Goal: Task Accomplishment & Management: Manage account settings

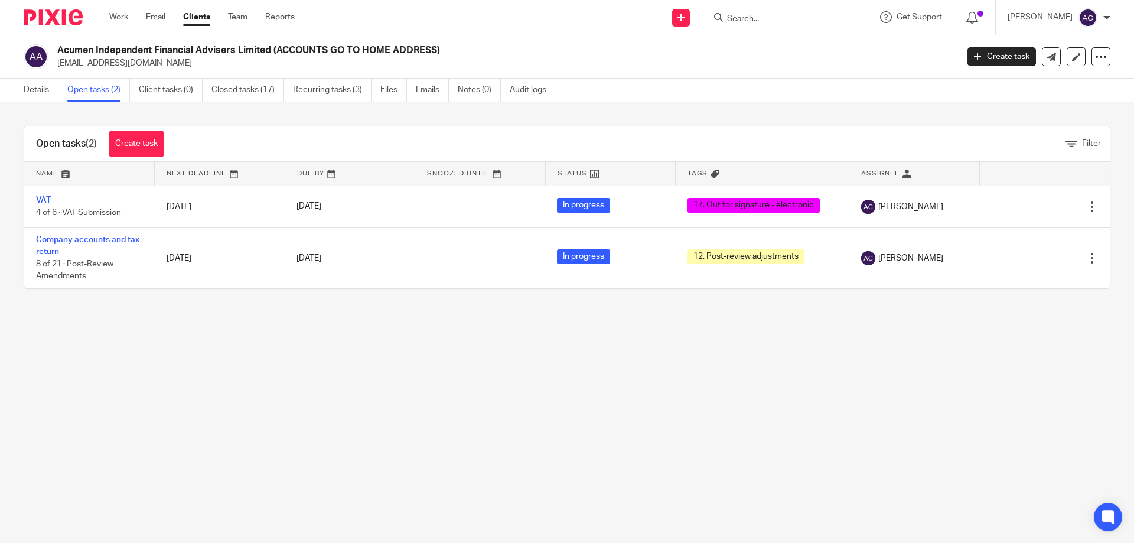
click at [776, 21] on input "Search" at bounding box center [779, 19] width 106 height 11
type input "jin"
click at [759, 40] on link at bounding box center [796, 46] width 146 height 18
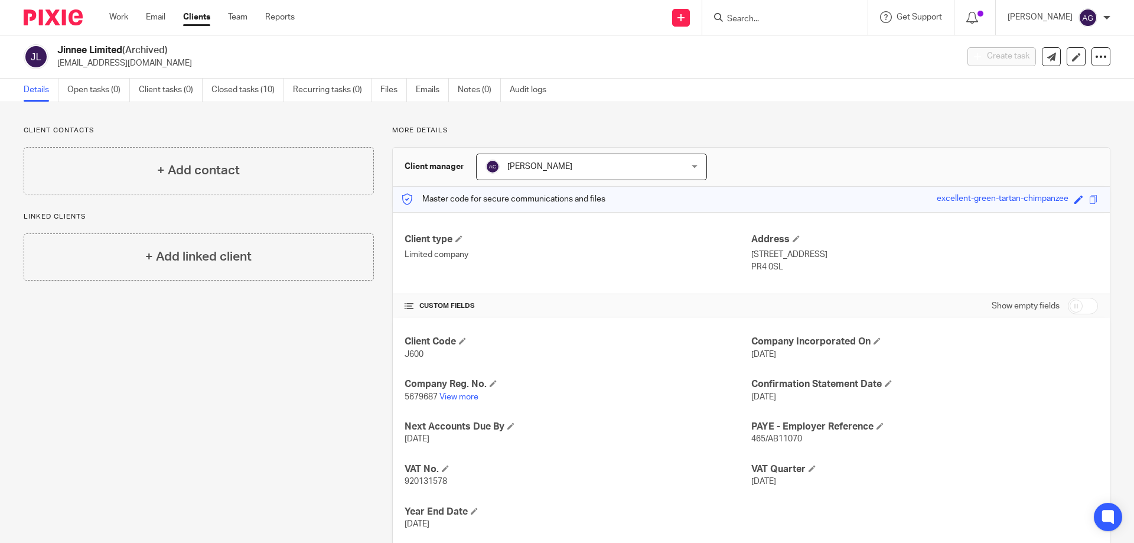
click at [762, 24] on input "Search" at bounding box center [779, 19] width 106 height 11
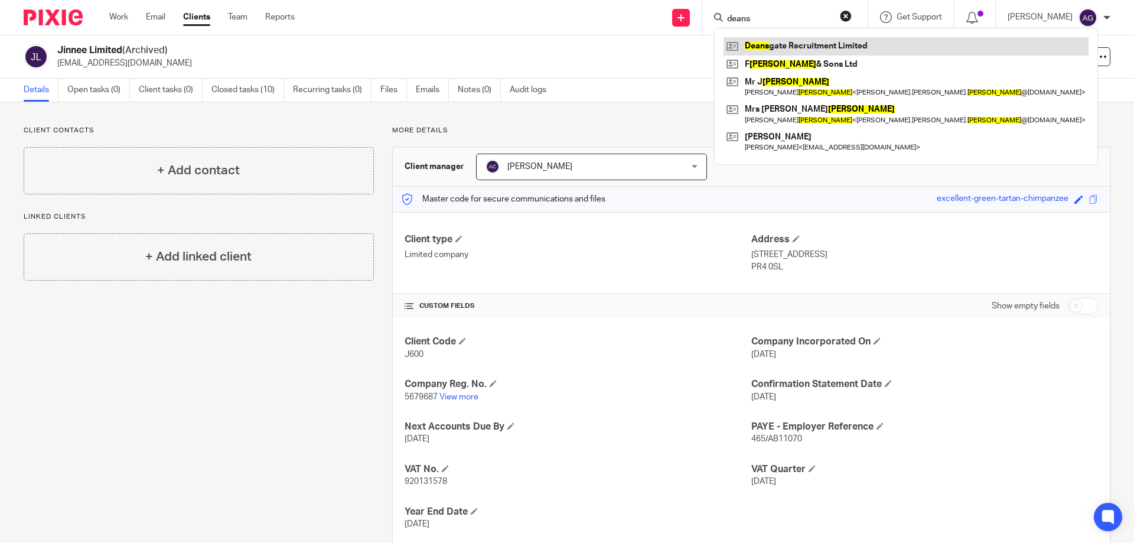
type input "deans"
click at [780, 42] on link at bounding box center [905, 46] width 365 height 18
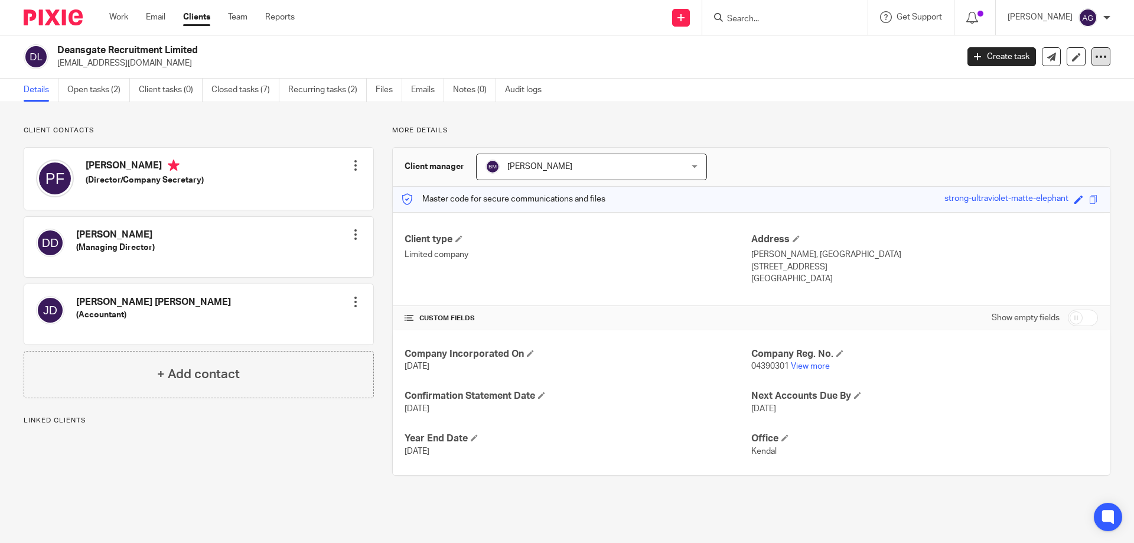
click at [1096, 56] on icon at bounding box center [1101, 57] width 12 height 12
click at [811, 54] on div "Deansgate Recruitment Limited [EMAIL_ADDRESS][DOMAIN_NAME]" at bounding box center [503, 56] width 892 height 25
click at [1072, 58] on icon at bounding box center [1076, 57] width 9 height 9
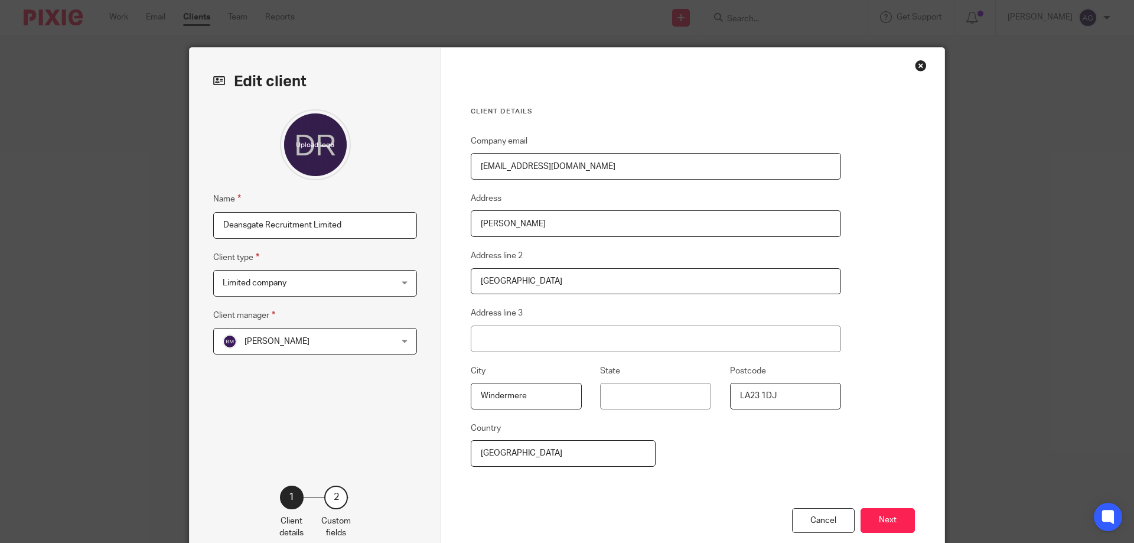
click at [919, 63] on div "Close this dialog window" at bounding box center [921, 66] width 12 height 12
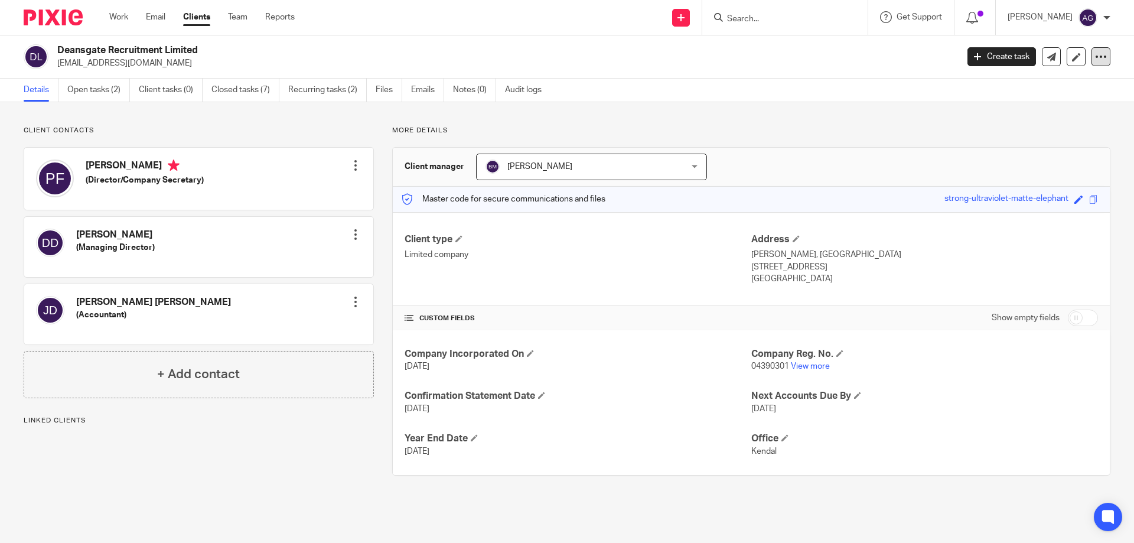
click at [1095, 56] on icon at bounding box center [1101, 57] width 12 height 12
click at [1005, 135] on button "Archive client" at bounding box center [1027, 137] width 130 height 15
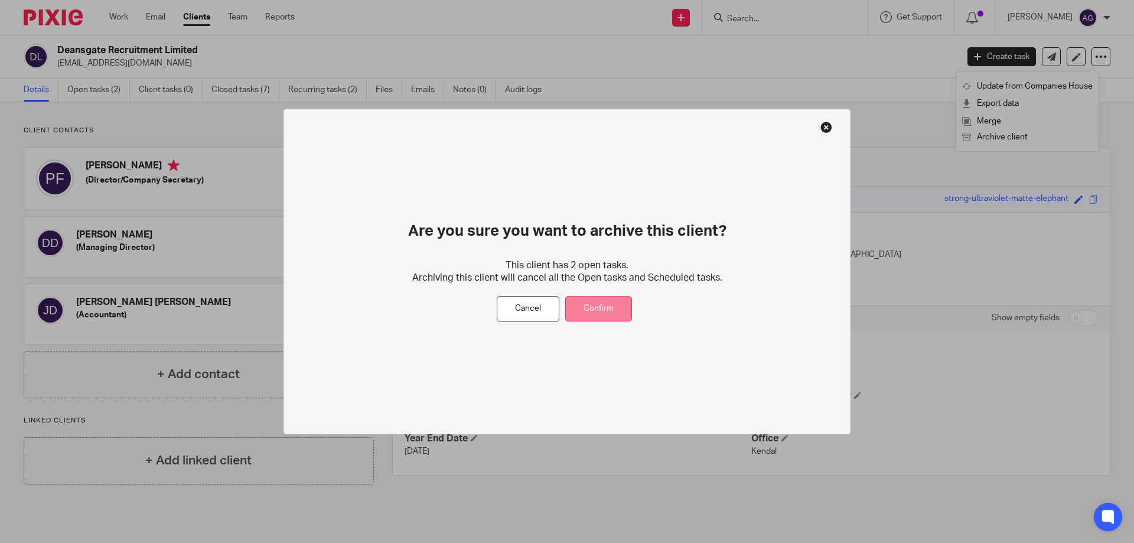
click at [603, 311] on button "Confirm" at bounding box center [598, 308] width 67 height 25
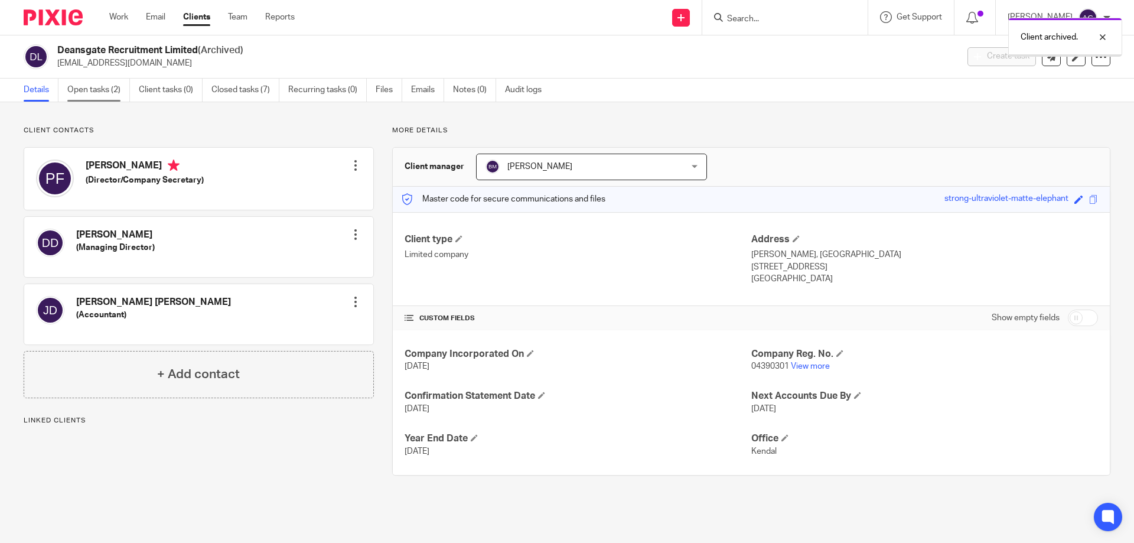
click at [106, 97] on link "Open tasks (2)" at bounding box center [98, 90] width 63 height 23
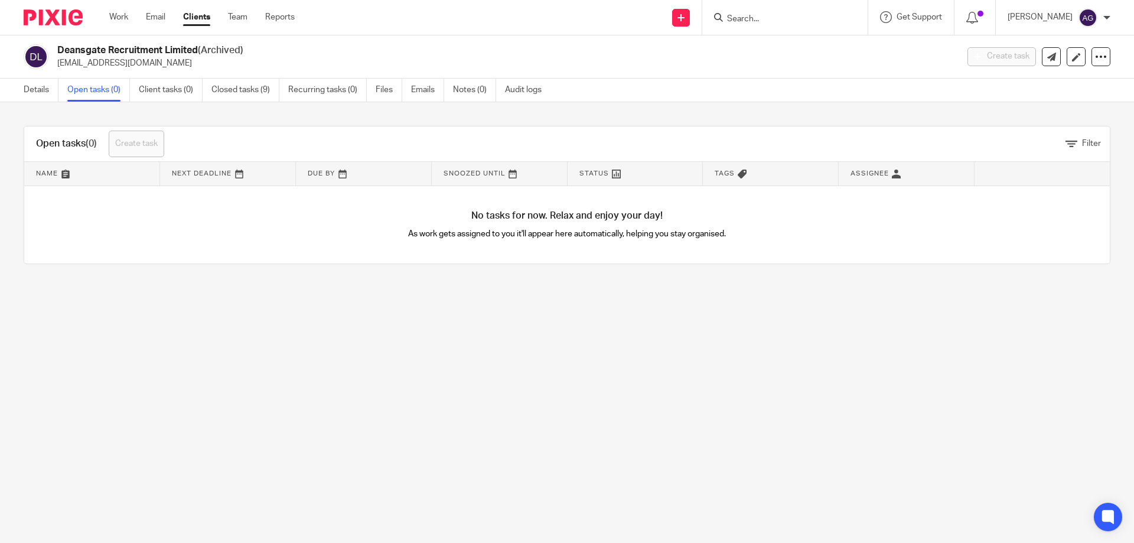
click at [637, 376] on main "Deansgate Recruitment Limited (Archived) [EMAIL_ADDRESS][DOMAIN_NAME] Create ta…" at bounding box center [567, 271] width 1134 height 543
click at [765, 22] on input "Search" at bounding box center [779, 19] width 106 height 11
type input "p"
click at [769, 17] on input "Search" at bounding box center [779, 19] width 106 height 11
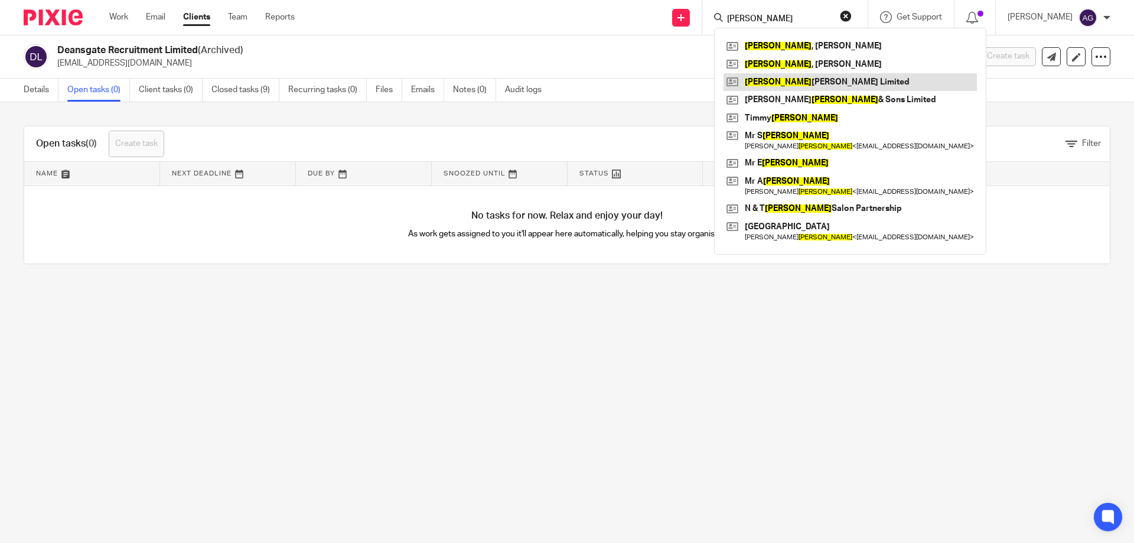
type input "tomlinson"
click at [813, 78] on link at bounding box center [849, 82] width 253 height 18
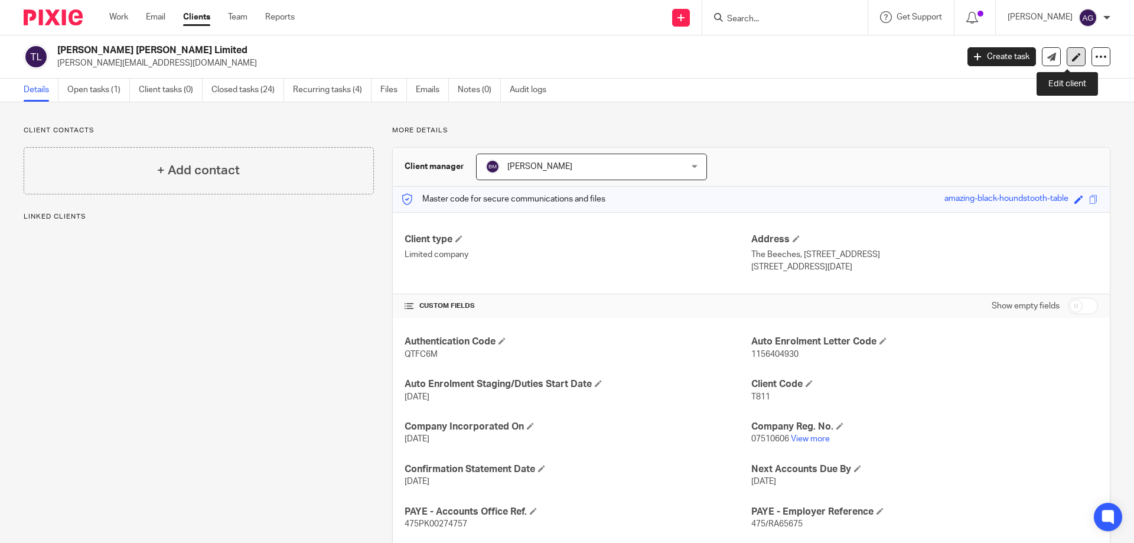
click at [1072, 58] on icon at bounding box center [1076, 57] width 9 height 9
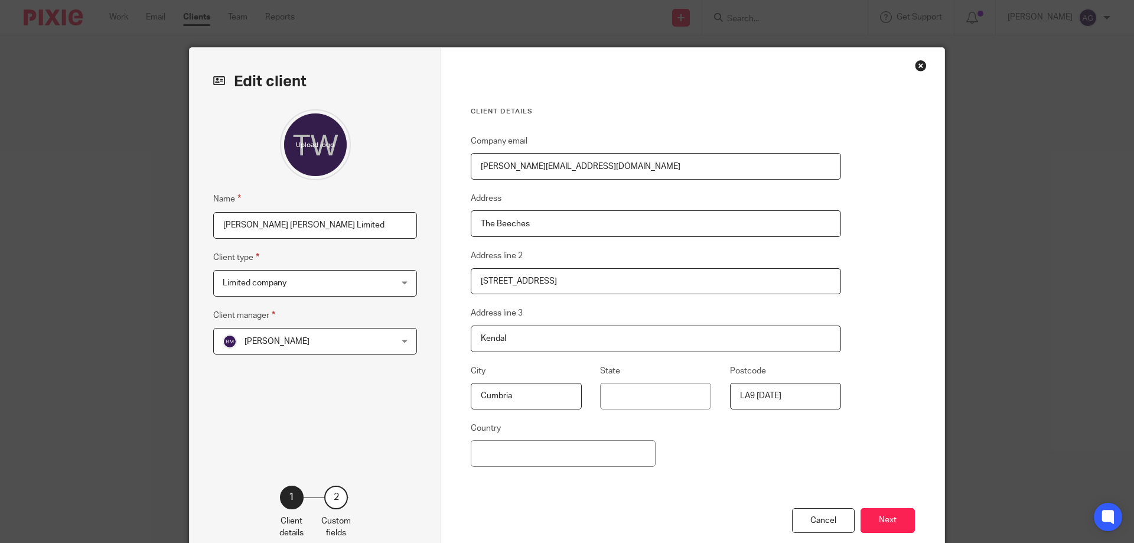
click at [347, 222] on input "Tomlinson Wightman Limited" at bounding box center [315, 225] width 204 height 27
type input "Tomlinson Wightman Ltd"
click at [893, 521] on button "Next" at bounding box center [887, 520] width 54 height 25
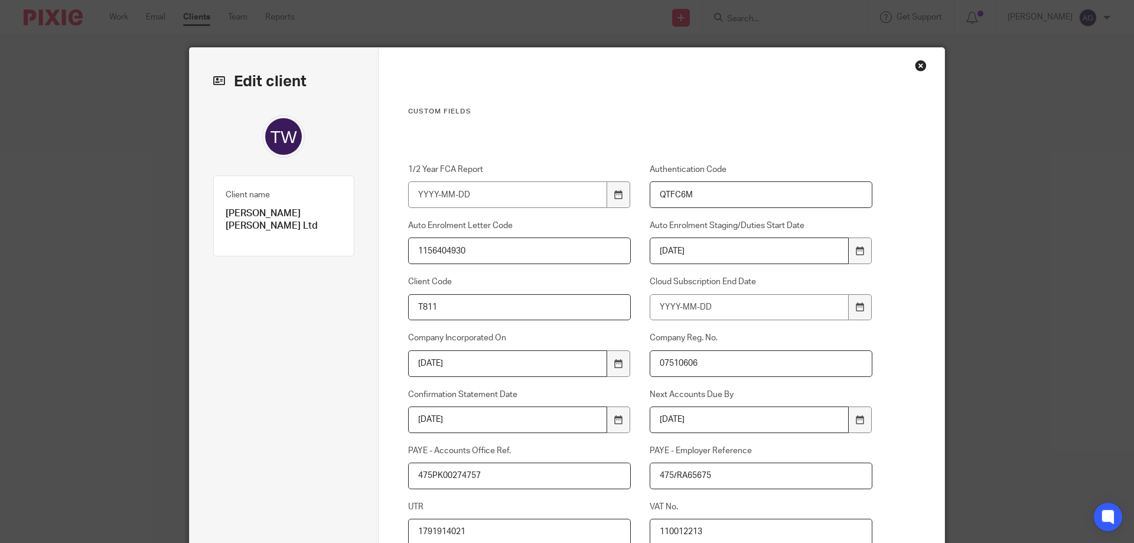
scroll to position [315, 0]
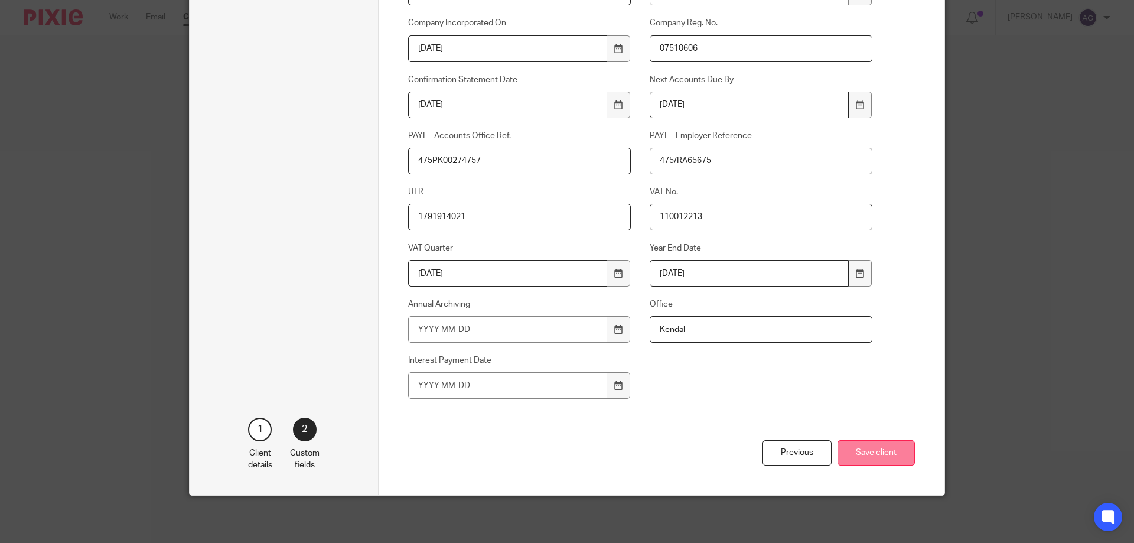
click at [885, 452] on button "Save client" at bounding box center [875, 452] width 77 height 25
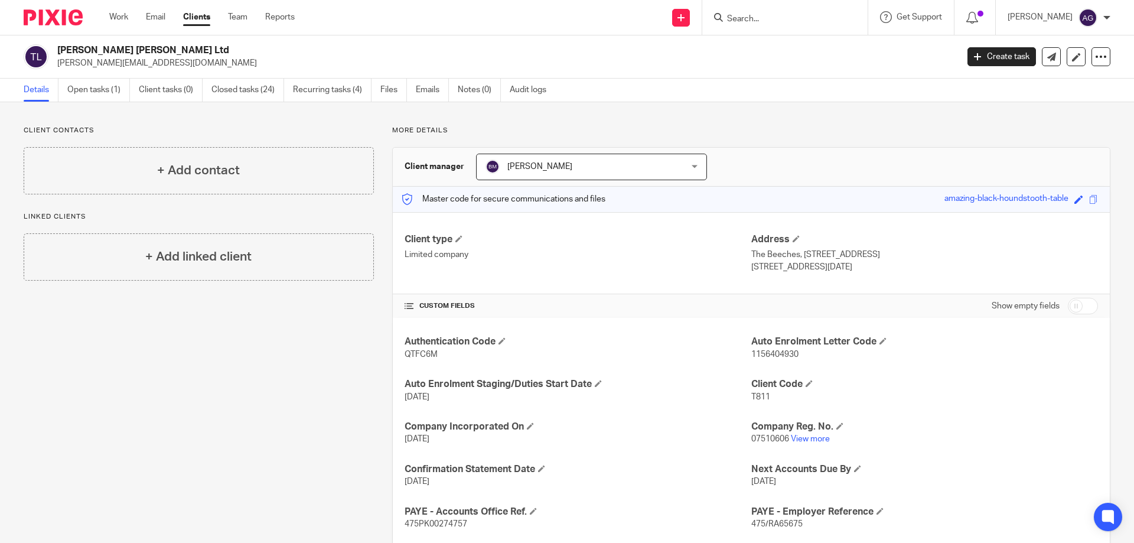
click at [776, 19] on input "Search" at bounding box center [779, 19] width 106 height 11
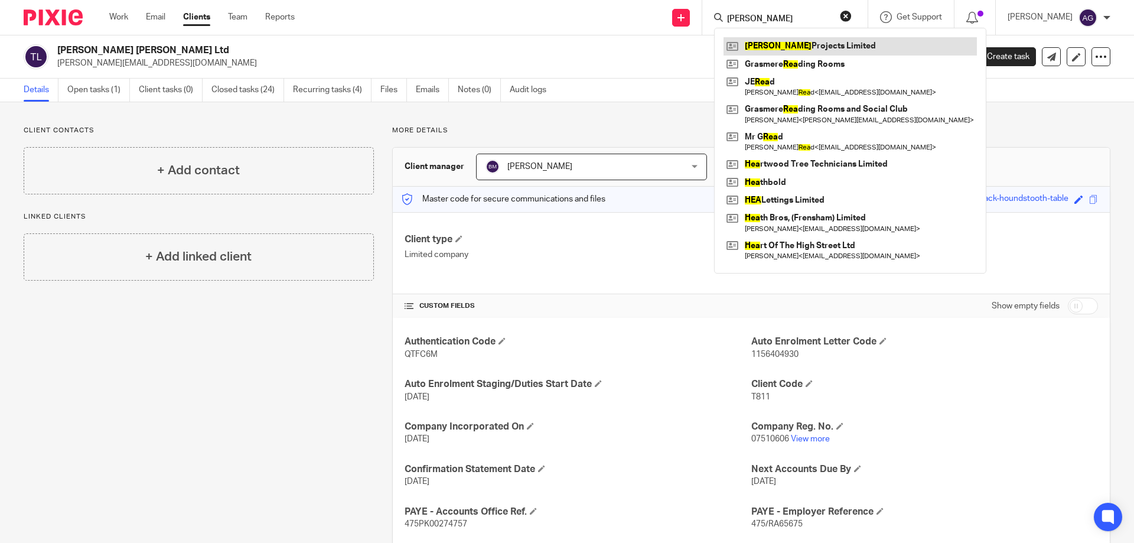
type input "[PERSON_NAME]"
click at [792, 48] on link at bounding box center [849, 46] width 253 height 18
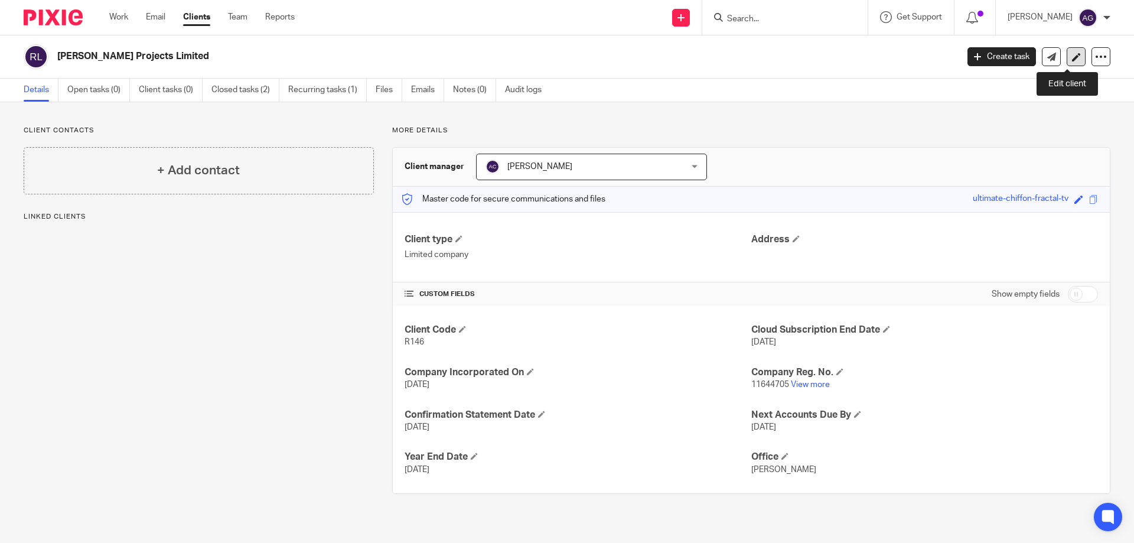
click at [1072, 60] on icon at bounding box center [1076, 57] width 9 height 9
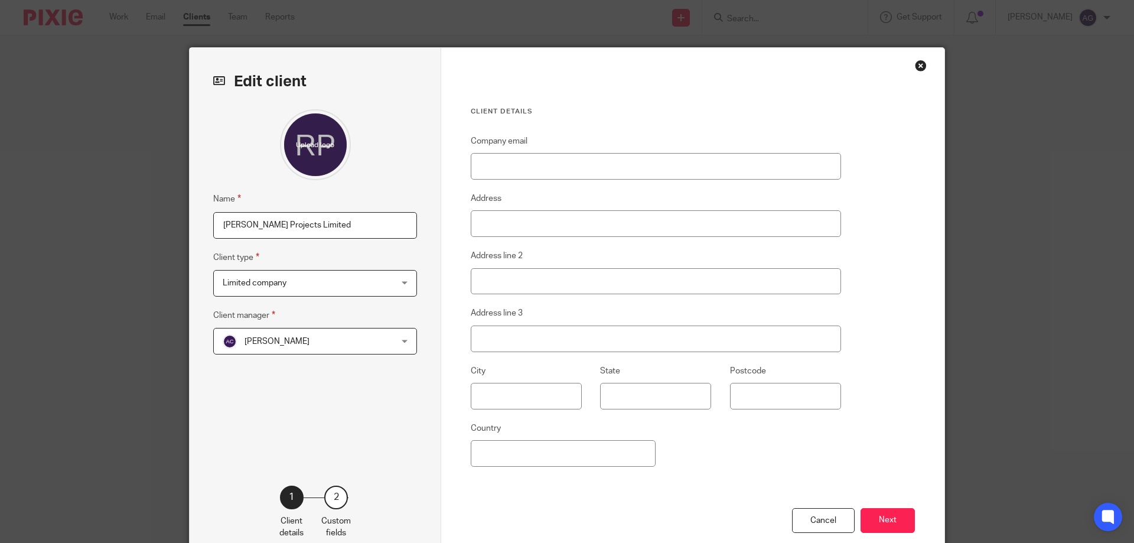
click at [327, 227] on input "[PERSON_NAME] Projects Limited" at bounding box center [315, 225] width 204 height 27
type input "[PERSON_NAME] Projects Ltd"
click at [890, 522] on button "Next" at bounding box center [887, 520] width 54 height 25
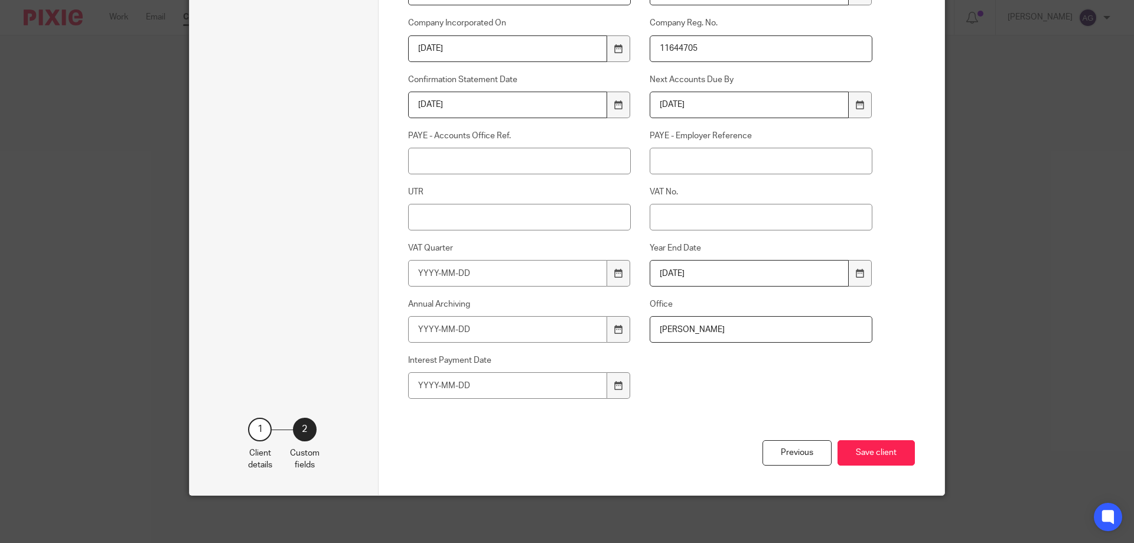
scroll to position [197, 0]
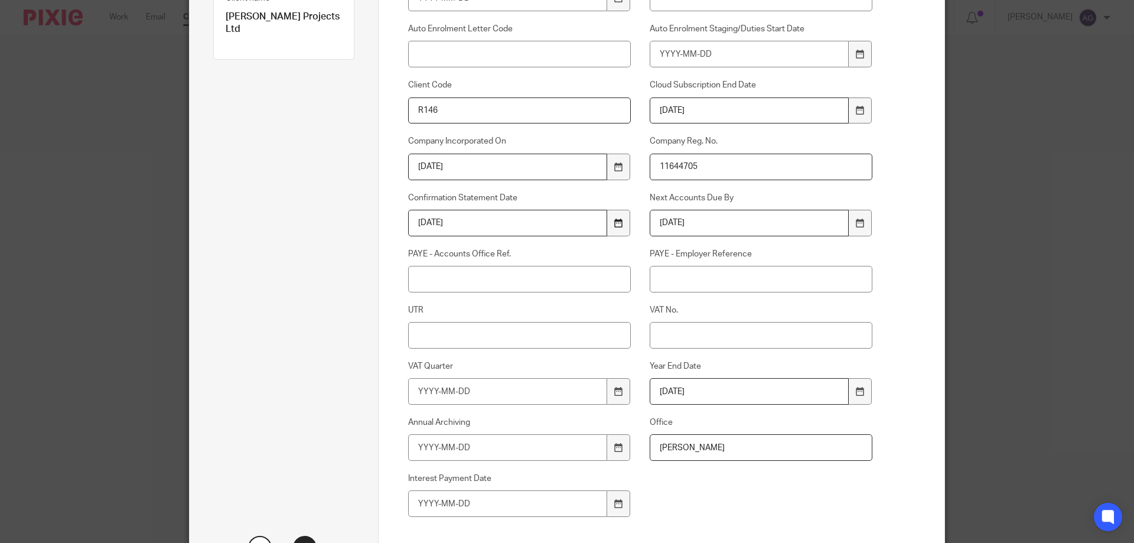
click at [614, 223] on icon at bounding box center [618, 222] width 9 height 9
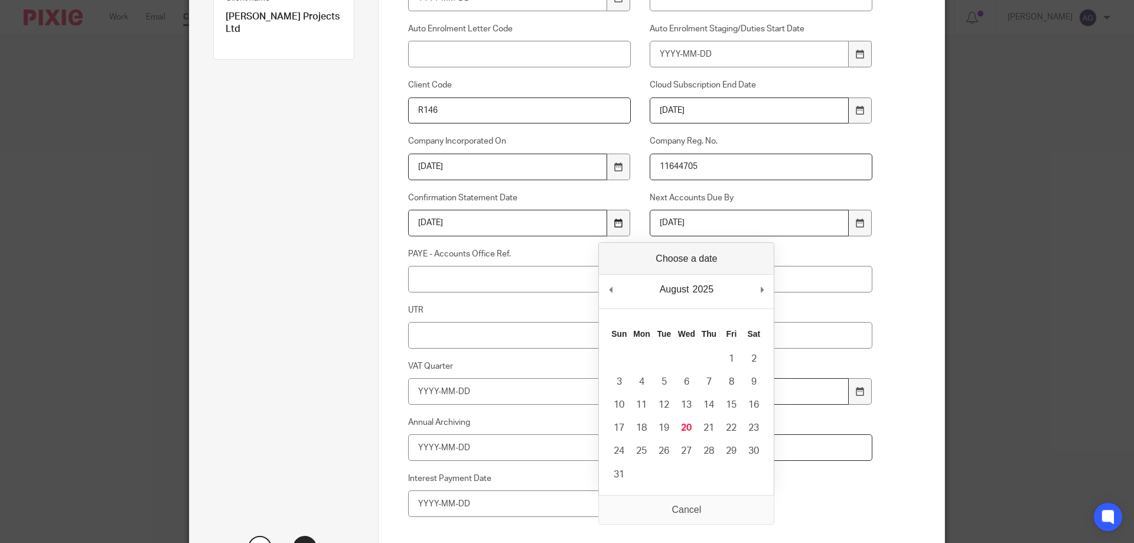
click at [614, 223] on icon at bounding box center [618, 222] width 9 height 9
click at [951, 238] on div "Edit client Name Rhea Projects Ltd Client type Limited company Limited company …" at bounding box center [567, 271] width 1134 height 543
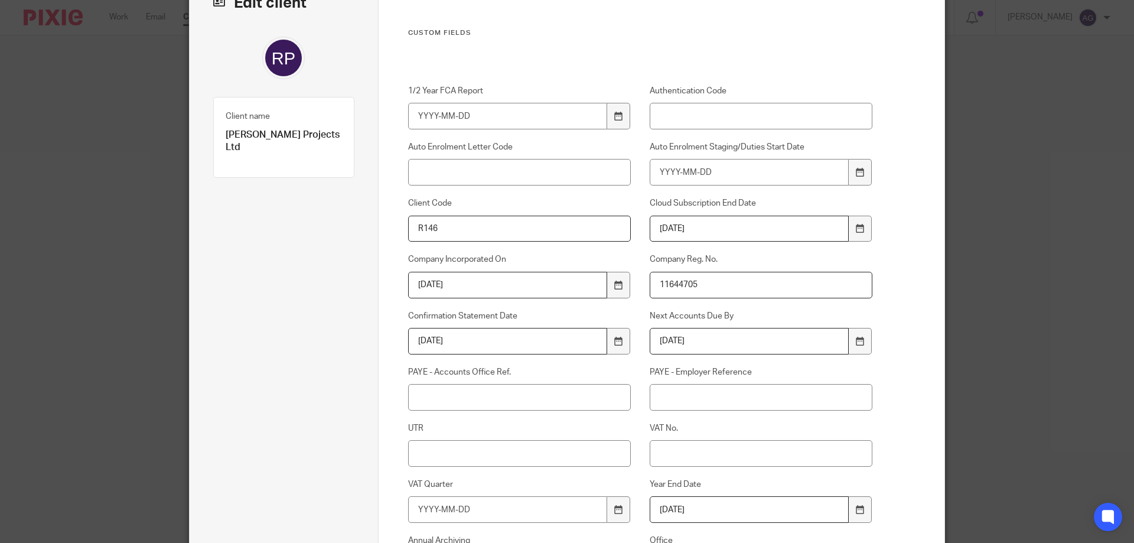
scroll to position [315, 0]
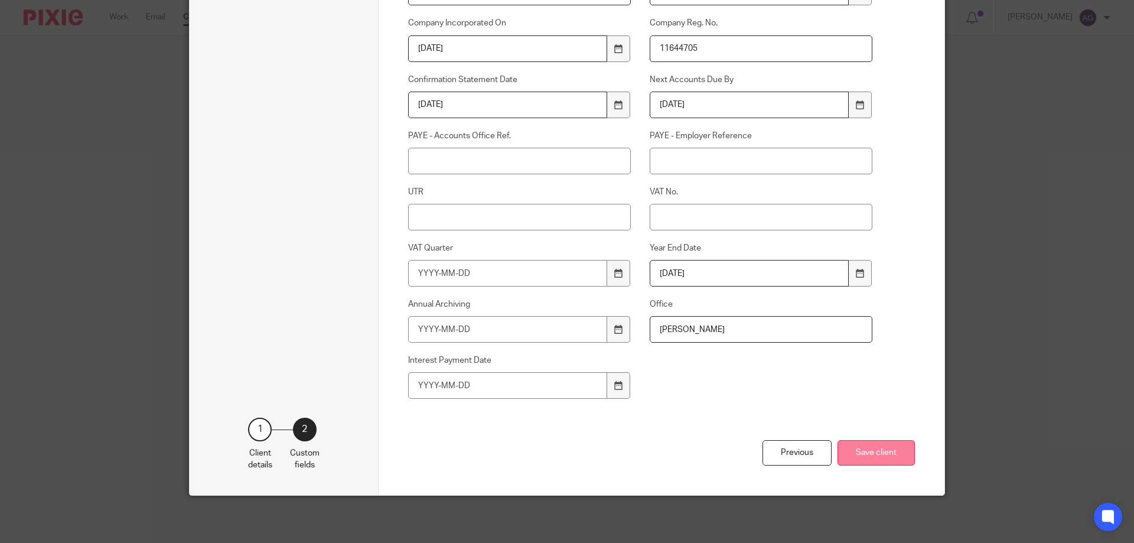
click at [880, 458] on button "Save client" at bounding box center [875, 452] width 77 height 25
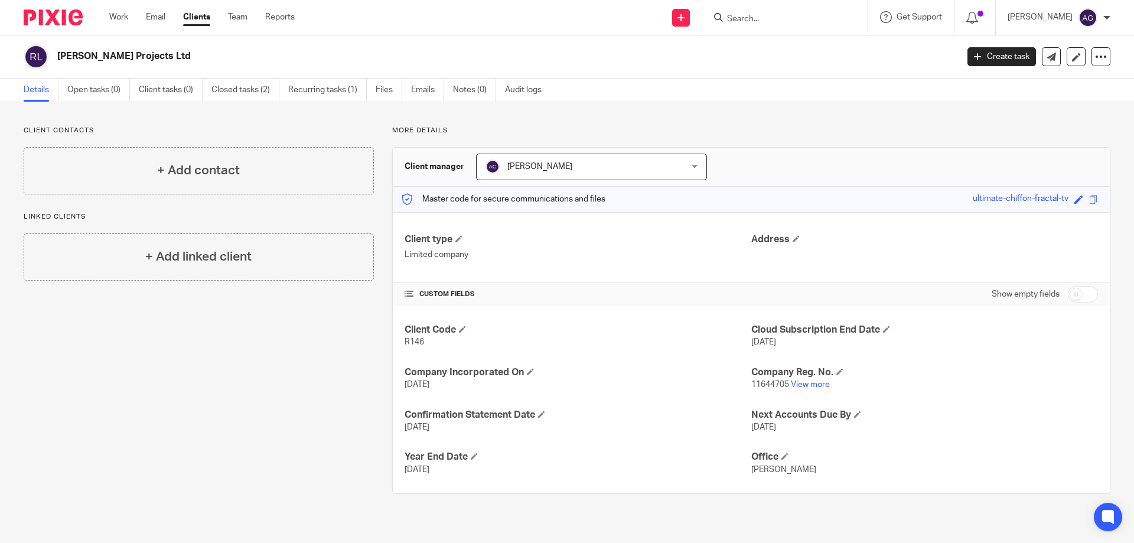
click at [784, 14] on input "Search" at bounding box center [779, 19] width 106 height 11
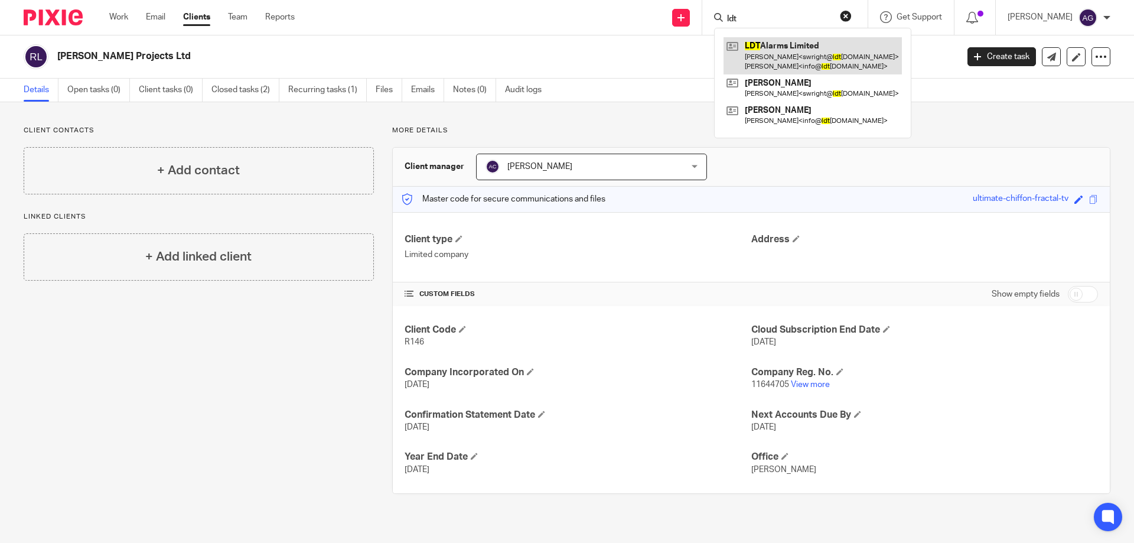
type input "ldt"
click at [777, 50] on link at bounding box center [812, 55] width 178 height 37
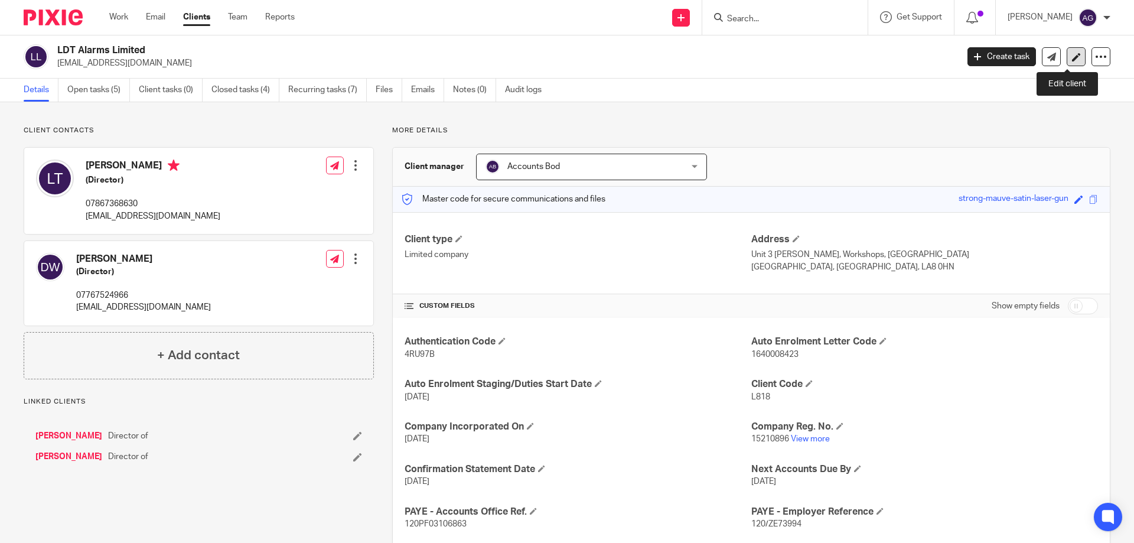
click at [1072, 60] on icon at bounding box center [1076, 57] width 9 height 9
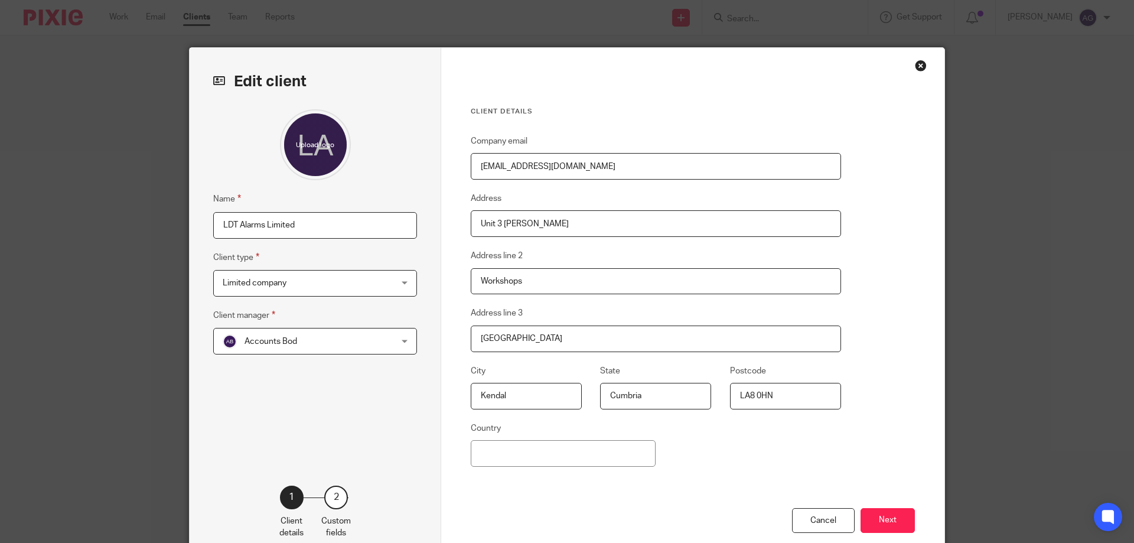
drag, startPoint x: 292, startPoint y: 223, endPoint x: 367, endPoint y: 223, distance: 75.6
click at [295, 223] on input "LDT Alarms Limited" at bounding box center [315, 225] width 204 height 27
type input "LDT Alarms Ltd"
click at [890, 512] on button "Next" at bounding box center [887, 520] width 54 height 25
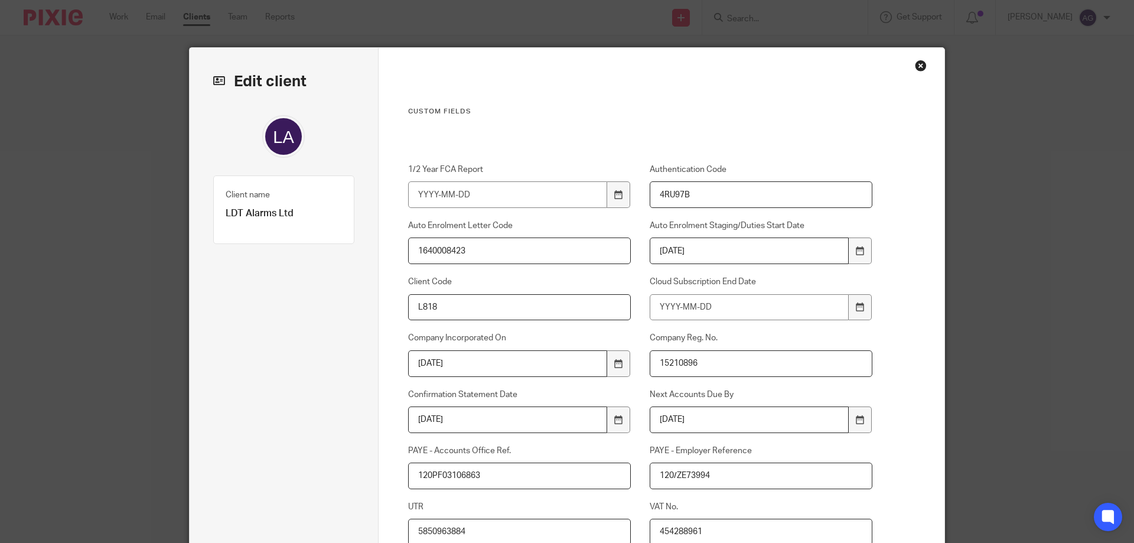
scroll to position [315, 0]
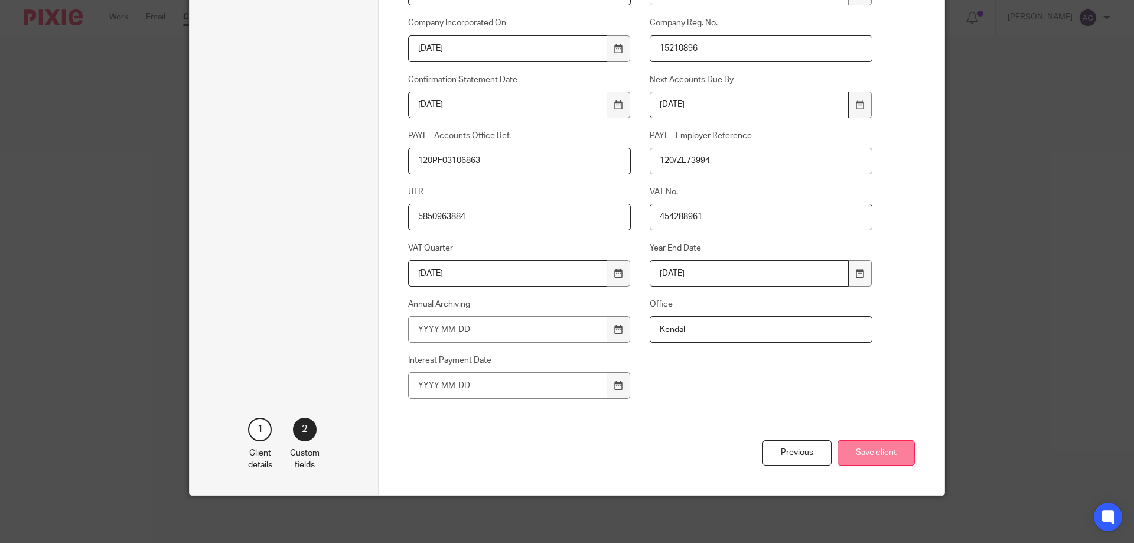
click at [881, 452] on button "Save client" at bounding box center [875, 452] width 77 height 25
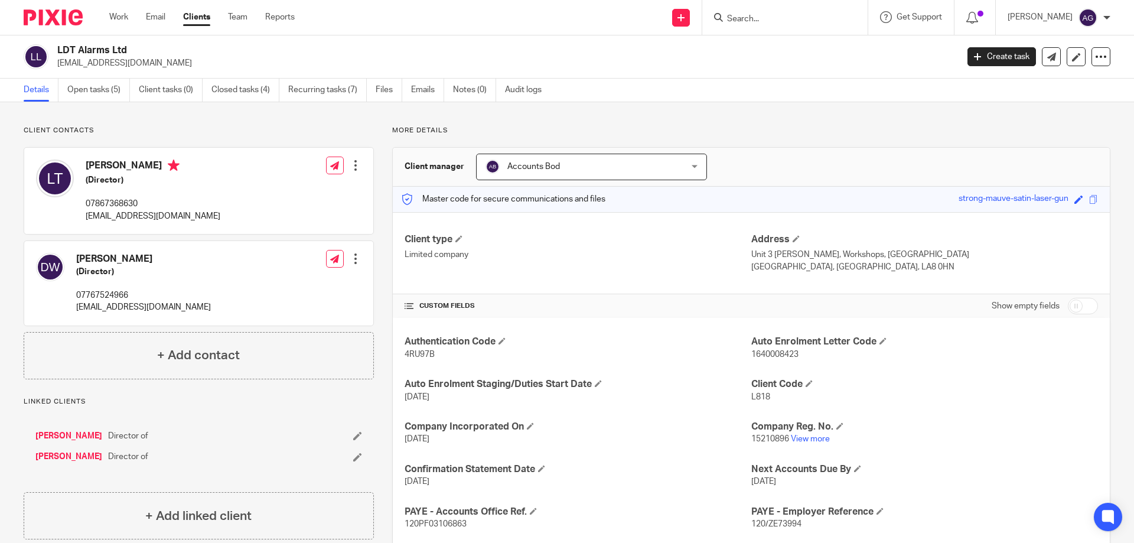
click at [808, 21] on input "Search" at bounding box center [779, 19] width 106 height 11
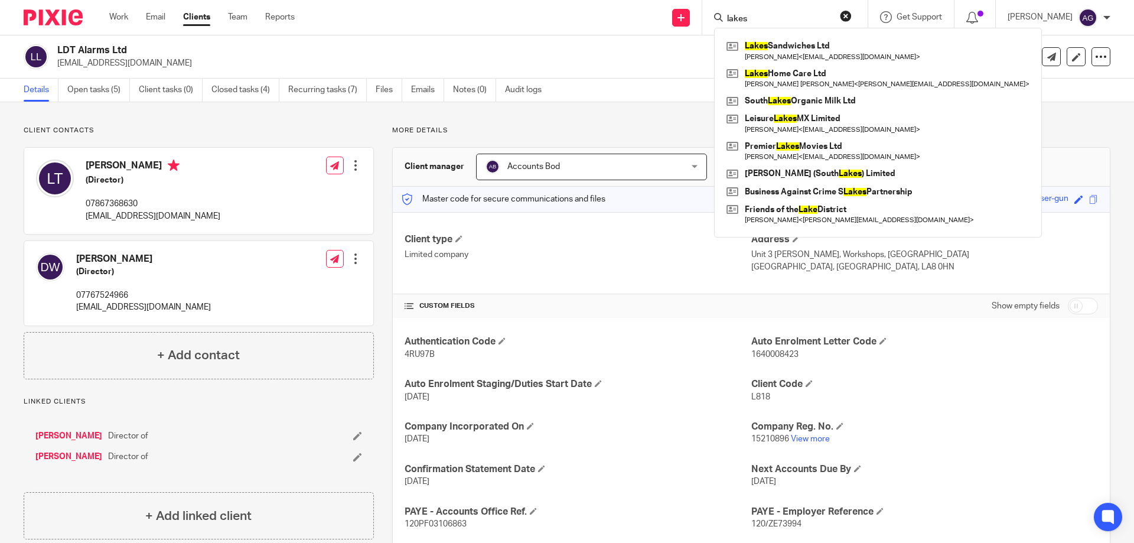
type input "lakes"
click at [624, 64] on p "info@ldtalarms.co.uk" at bounding box center [503, 63] width 892 height 12
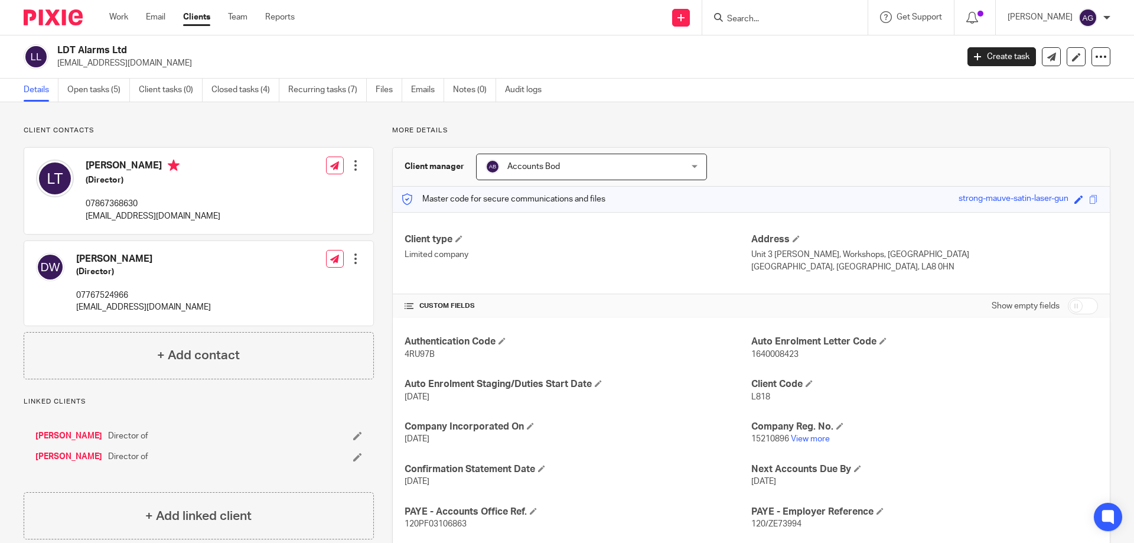
click at [779, 11] on form at bounding box center [789, 17] width 126 height 15
click at [774, 16] on input "Search" at bounding box center [779, 19] width 106 height 11
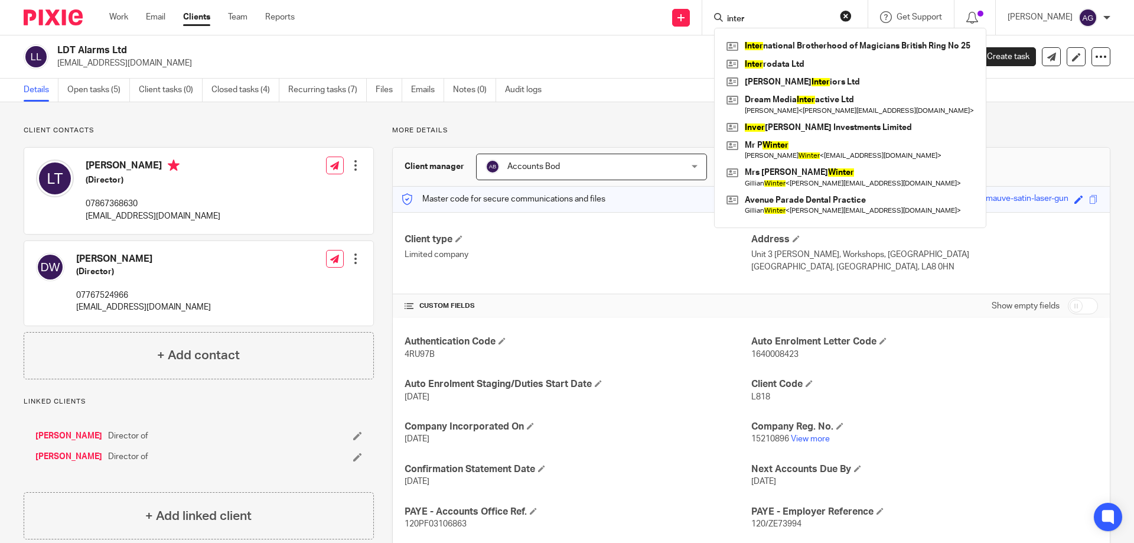
type input "inter"
click at [544, 51] on h2 "LDT Alarms Ltd" at bounding box center [414, 50] width 714 height 12
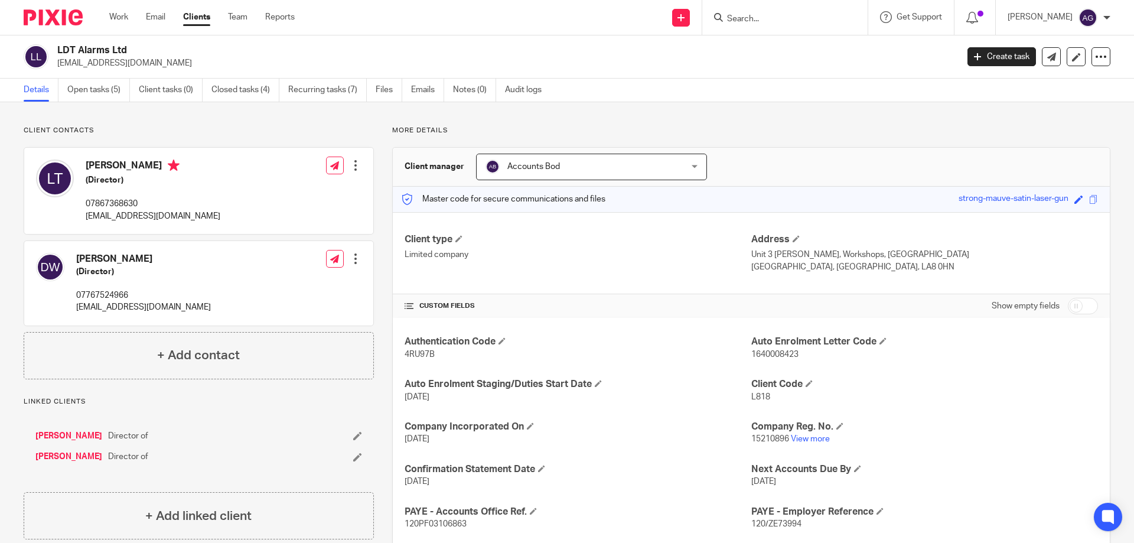
click at [756, 19] on input "Search" at bounding box center [779, 19] width 106 height 11
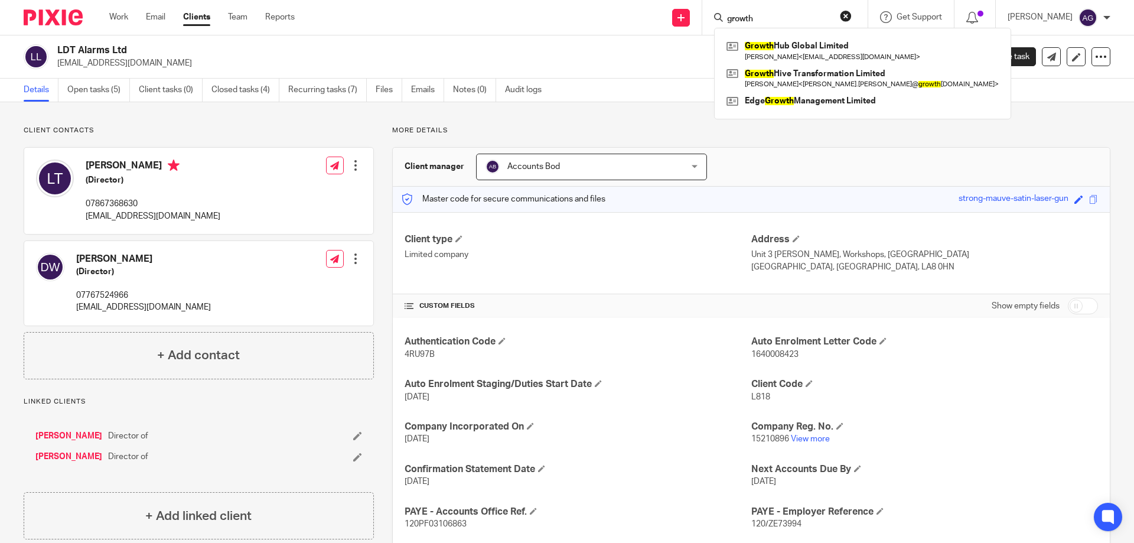
type input "growth"
click button "submit" at bounding box center [0, 0] width 0 height 0
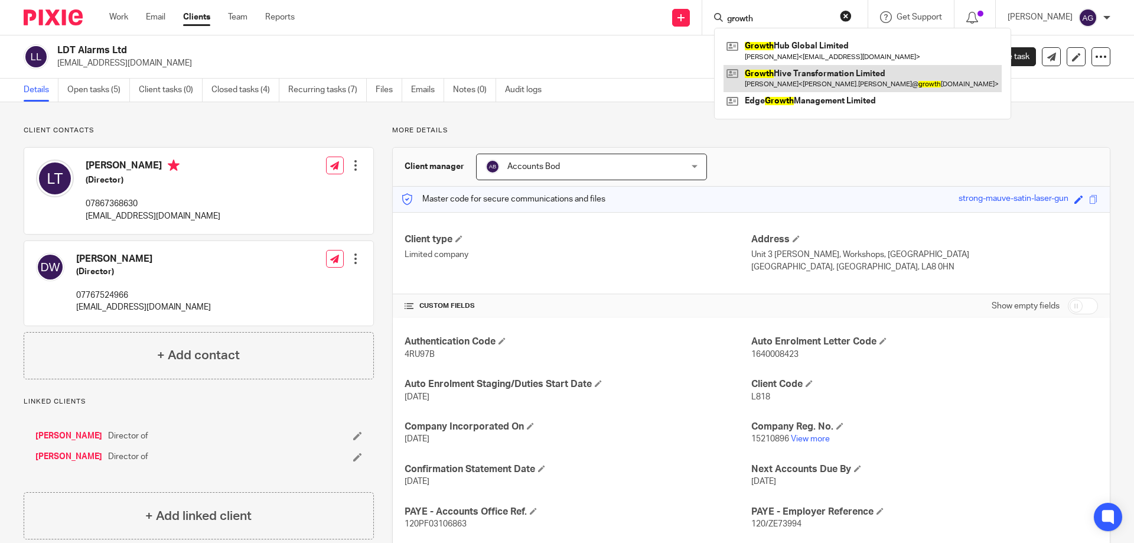
click at [824, 80] on link at bounding box center [862, 78] width 278 height 27
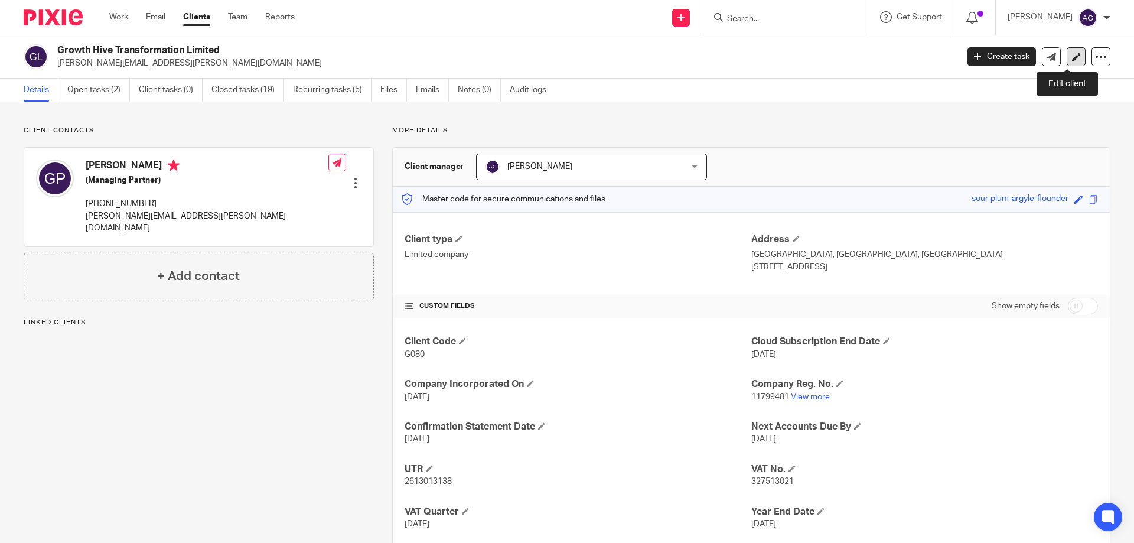
click at [1072, 54] on icon at bounding box center [1076, 57] width 9 height 9
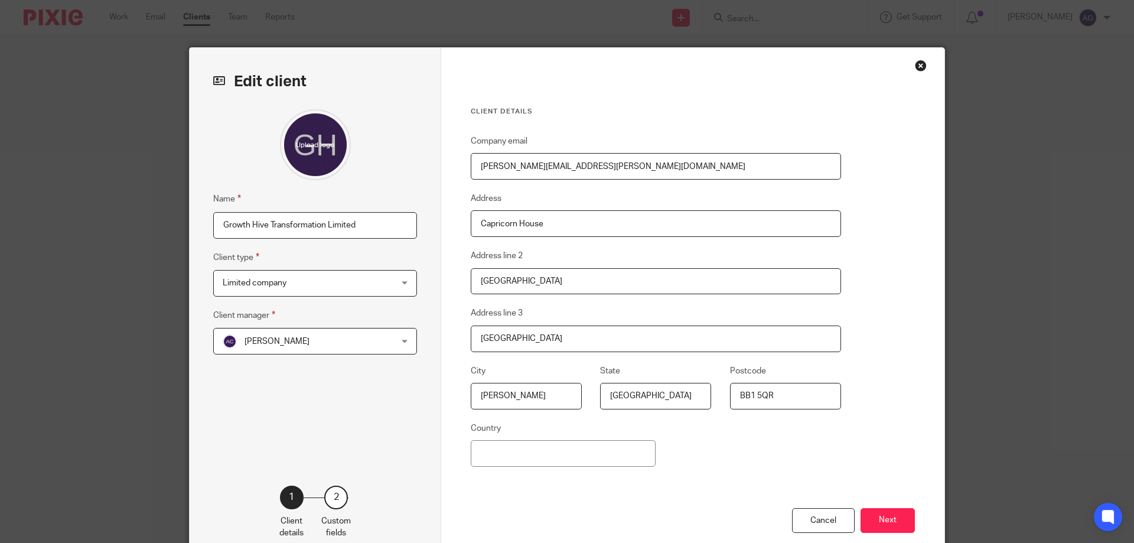
click at [340, 224] on input "Growth Hive Transformation Limited" at bounding box center [315, 225] width 204 height 27
type input "Growth Hive Transformation Ltd"
click at [882, 523] on button "Next" at bounding box center [887, 520] width 54 height 25
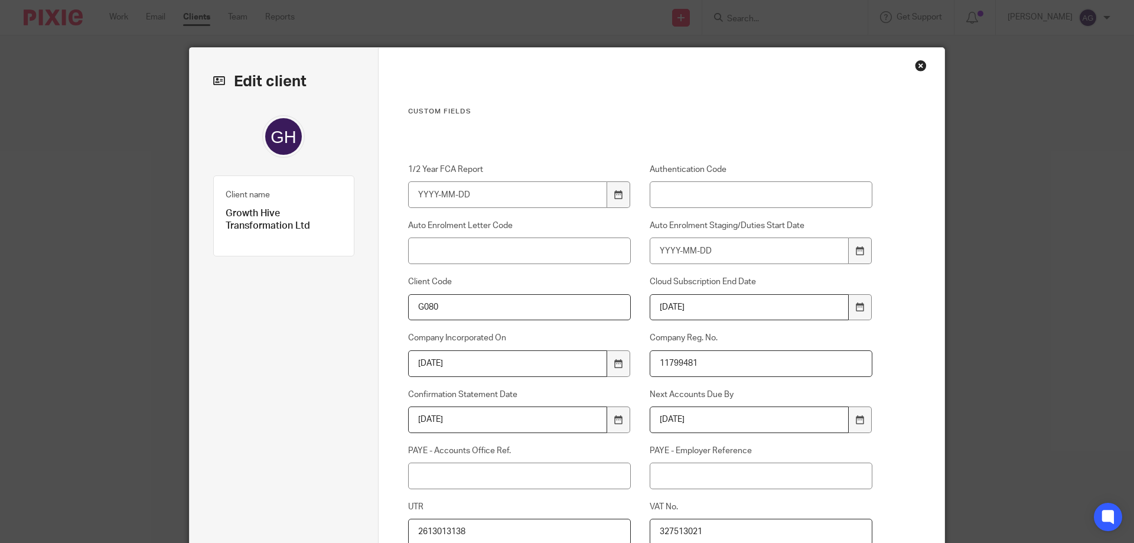
scroll to position [315, 0]
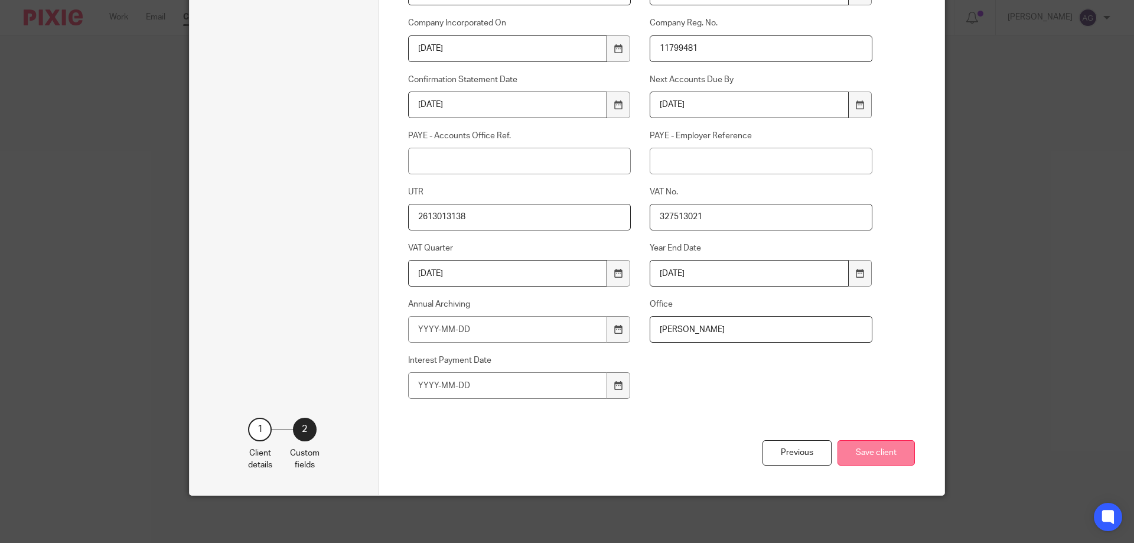
click at [876, 449] on button "Save client" at bounding box center [875, 452] width 77 height 25
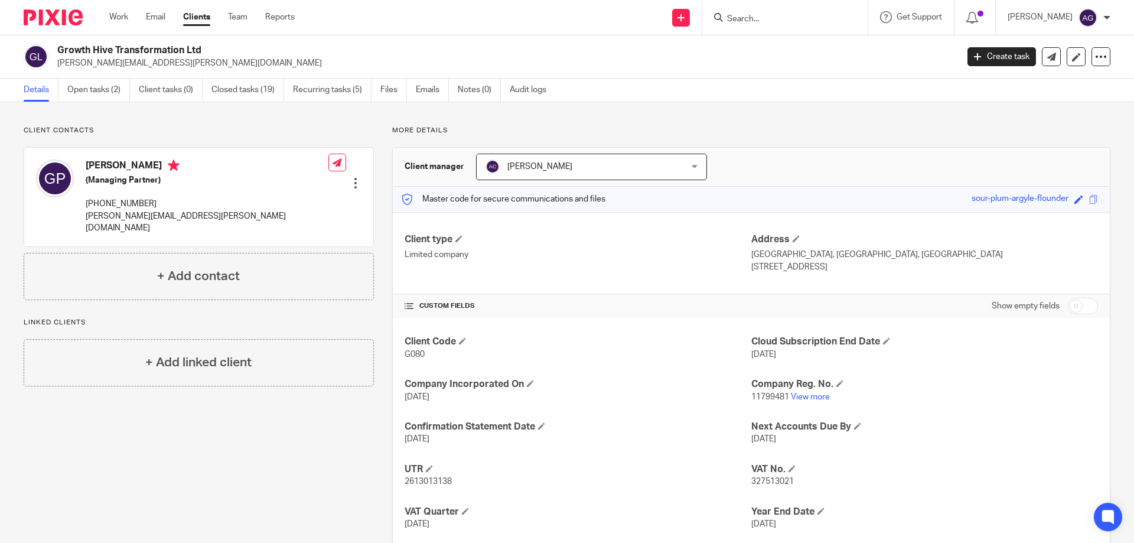
click at [791, 17] on input "Search" at bounding box center [779, 19] width 106 height 11
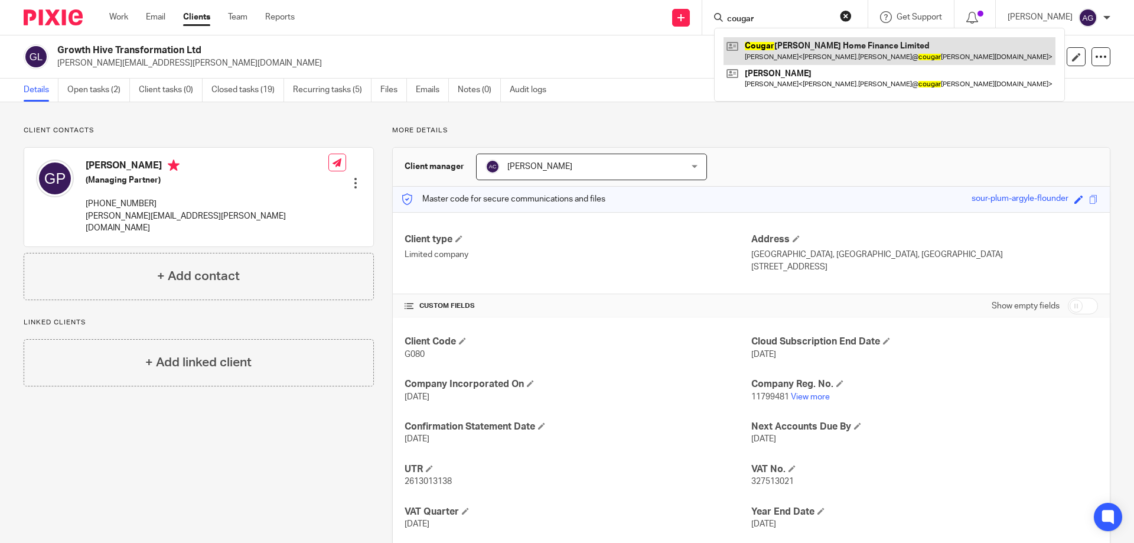
type input "cougar"
click at [810, 51] on link at bounding box center [889, 50] width 332 height 27
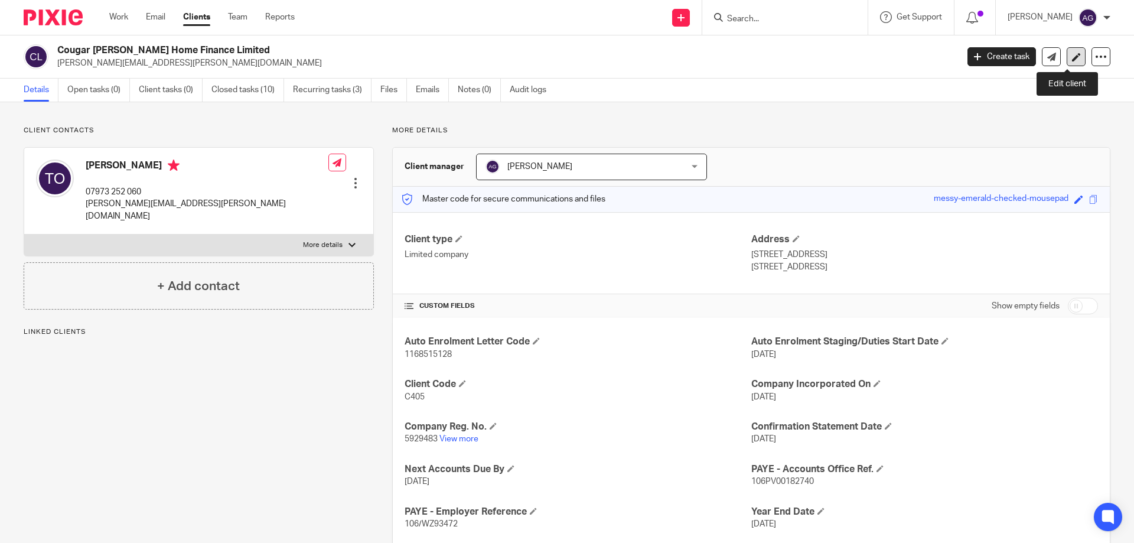
click at [1072, 57] on icon at bounding box center [1076, 57] width 9 height 9
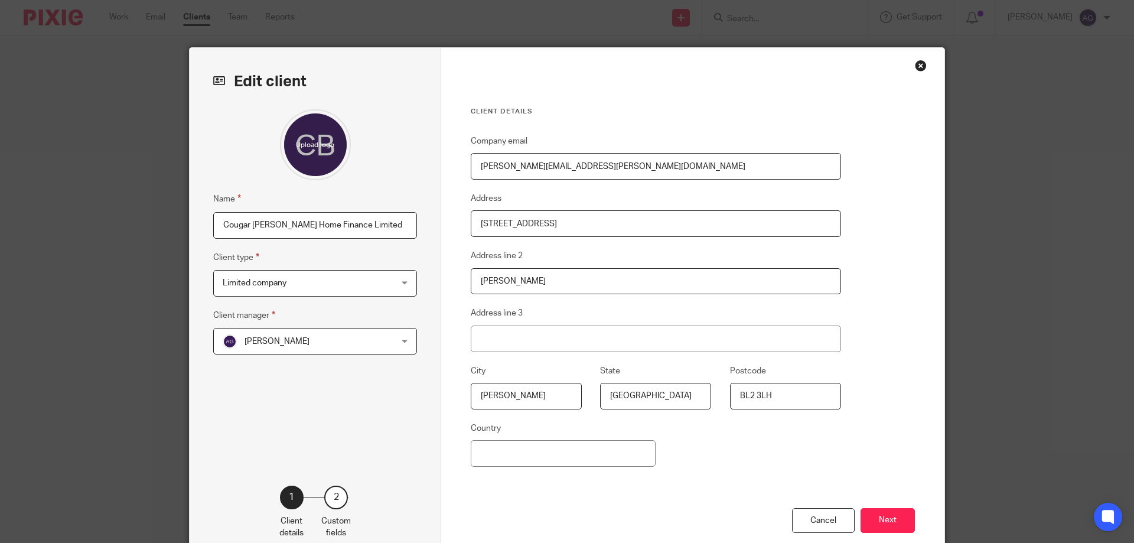
click at [350, 226] on input "Cougar Brent Home Finance Limited" at bounding box center [315, 225] width 204 height 27
type input "Cougar [PERSON_NAME] Home Finance Ltd"
click at [892, 510] on button "Next" at bounding box center [887, 520] width 54 height 25
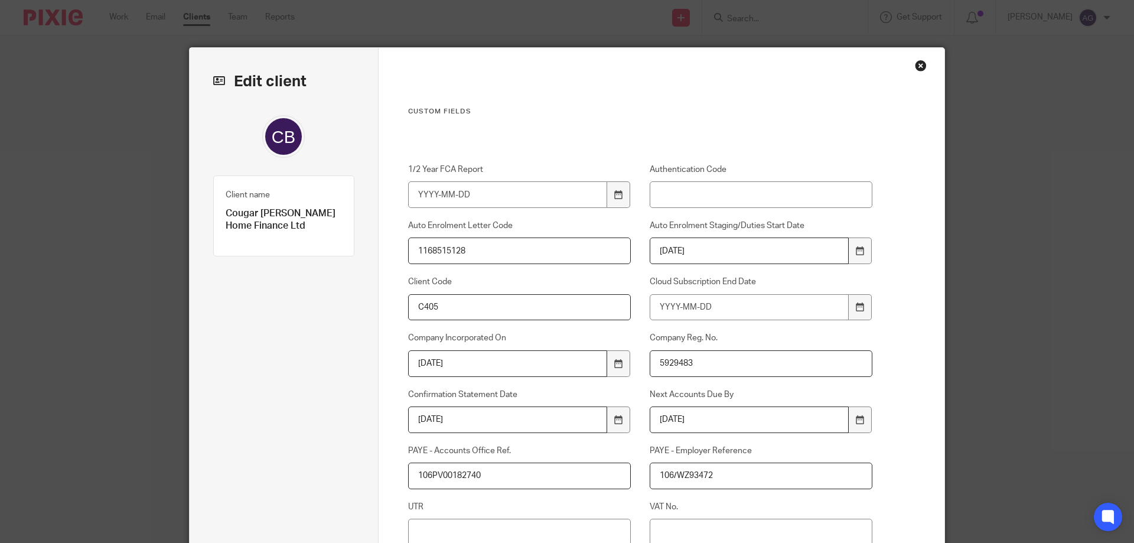
scroll to position [315, 0]
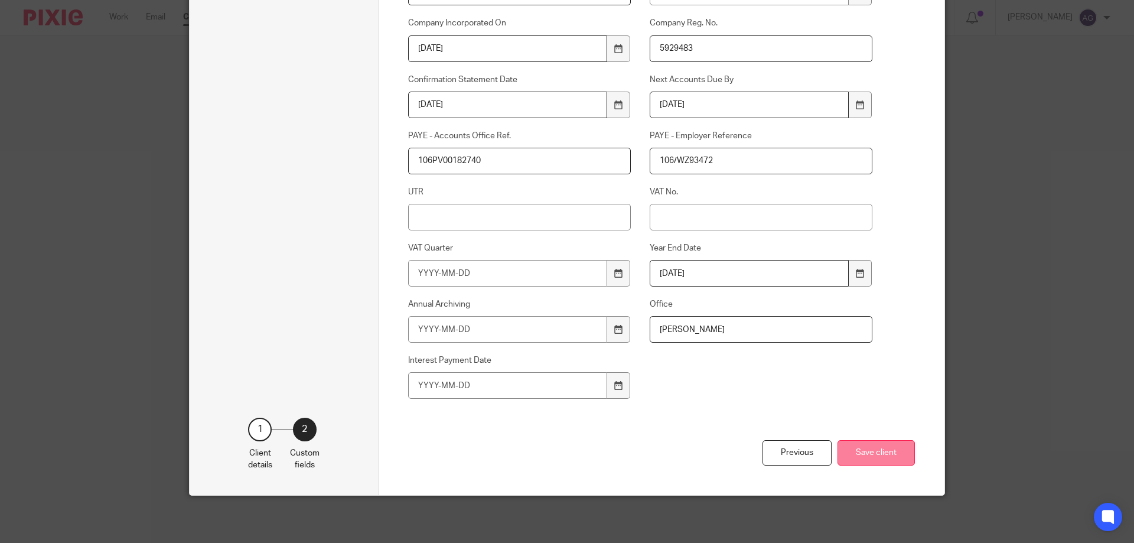
click at [888, 453] on button "Save client" at bounding box center [875, 452] width 77 height 25
